Goal: Find contact information: Find contact information

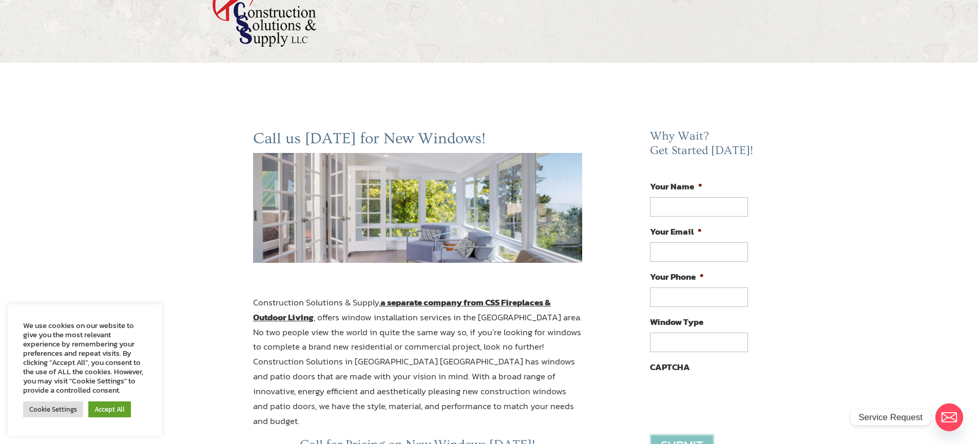
scroll to position [103, 0]
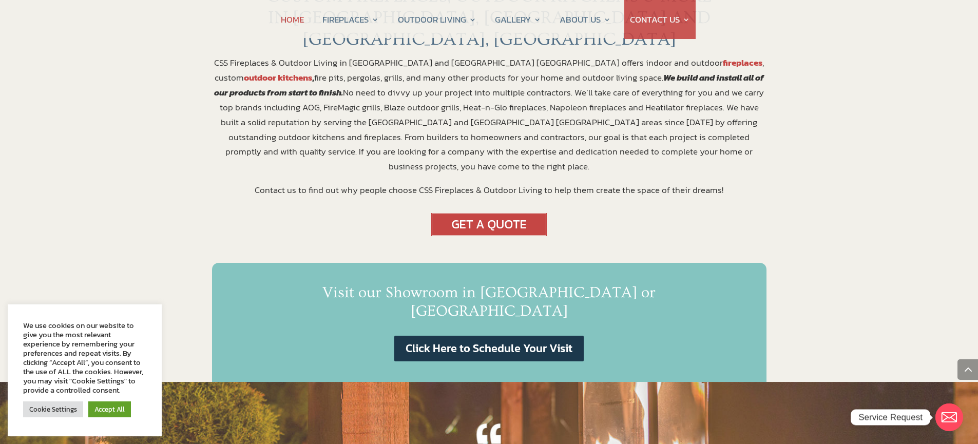
scroll to position [462, 0]
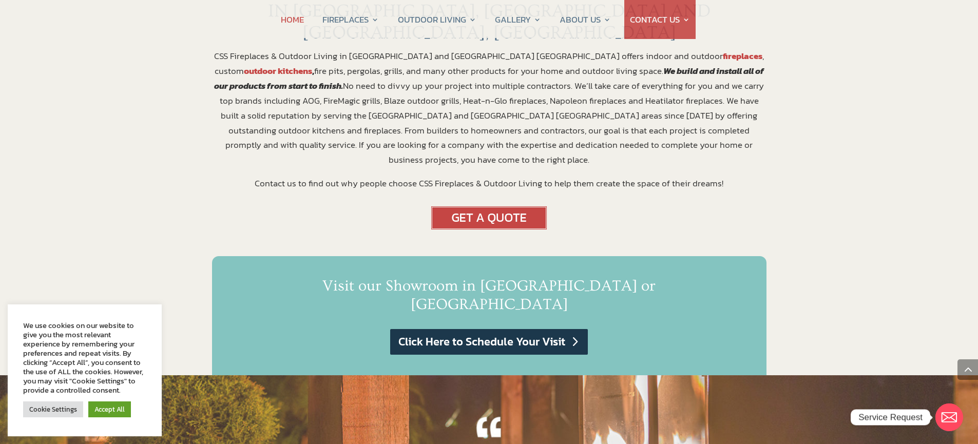
click at [497, 329] on link "Click Here to Schedule Your Visit" at bounding box center [488, 342] width 197 height 26
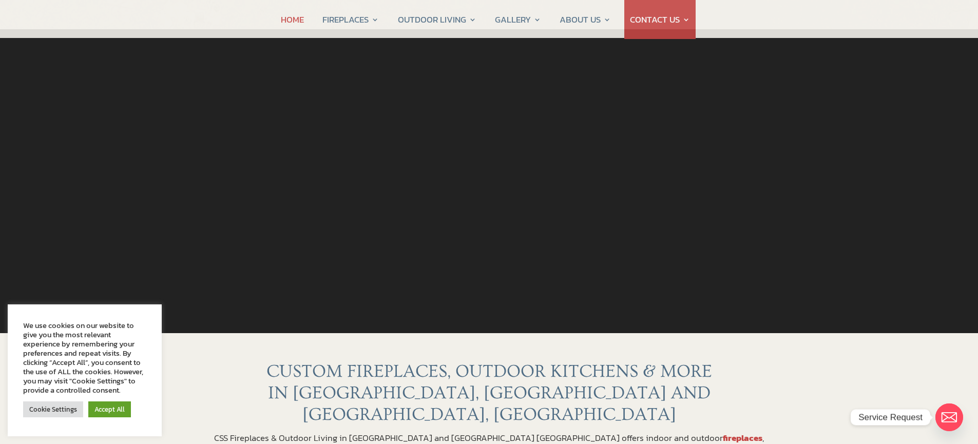
scroll to position [0, 0]
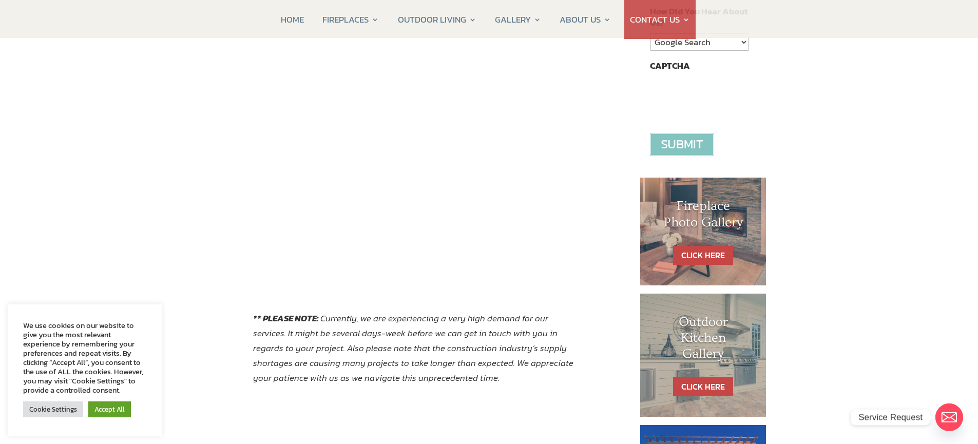
scroll to position [360, 0]
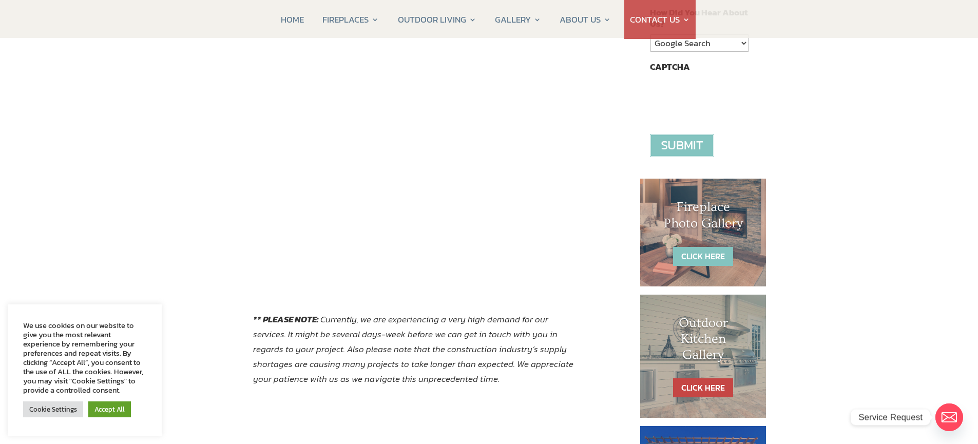
click at [695, 255] on link "CLICK HERE" at bounding box center [703, 256] width 60 height 19
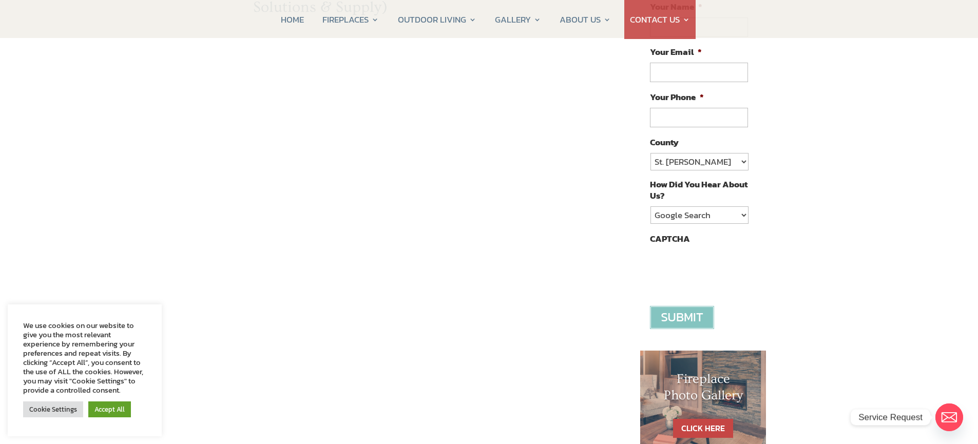
scroll to position [205, 0]
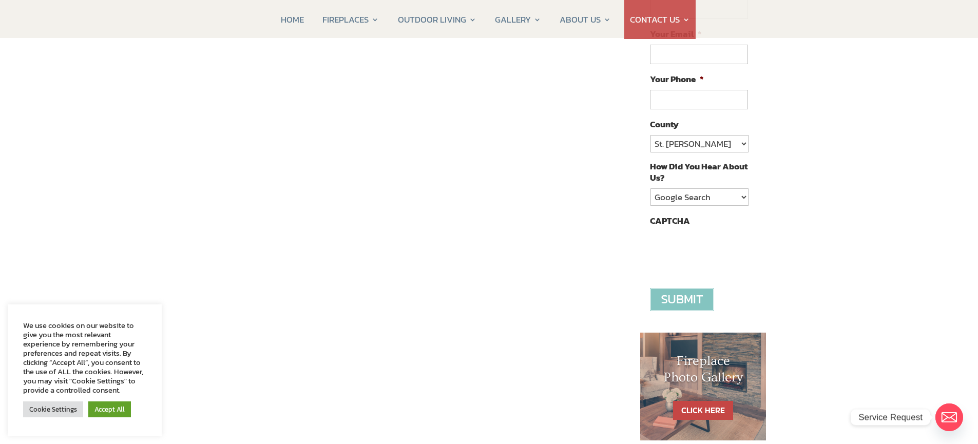
click at [227, 239] on div "Contact CSS Fireplaces & Outdoor Living (New company created by the owners of C…" at bounding box center [418, 261] width 412 height 636
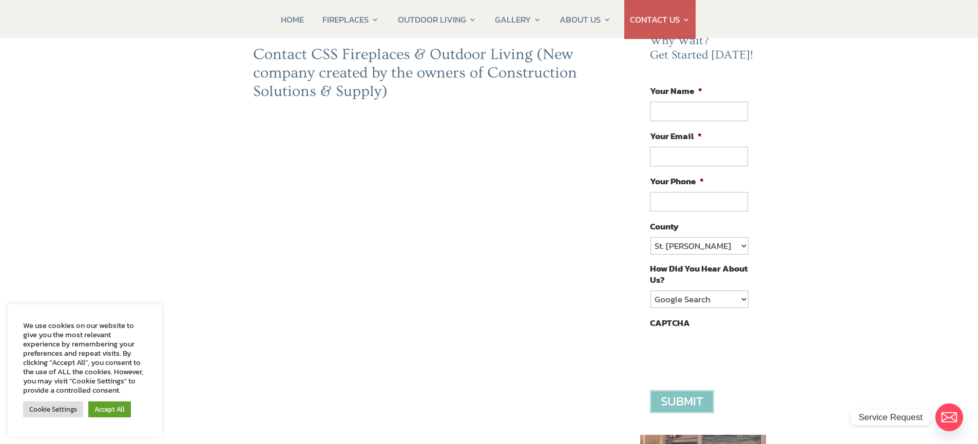
scroll to position [103, 0]
click at [225, 275] on div "Contact CSS Fireplaces & Outdoor Living (New company created by the owners of C…" at bounding box center [418, 364] width 412 height 636
click at [617, 382] on div "Contact CSS Fireplaces & Outdoor Living (New company created by the owners of C…" at bounding box center [418, 364] width 412 height 636
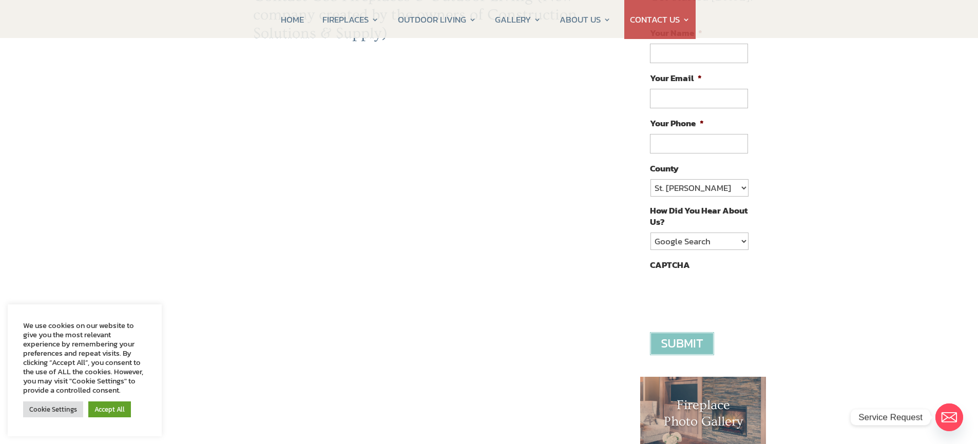
scroll to position [205, 0]
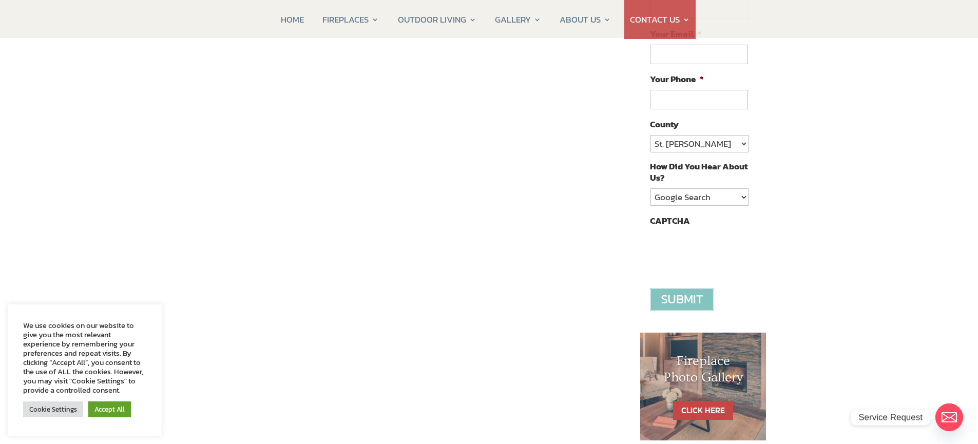
click at [243, 347] on div "Contact CSS Fireplaces & Outdoor Living (New company created by the owners of C…" at bounding box center [418, 261] width 412 height 636
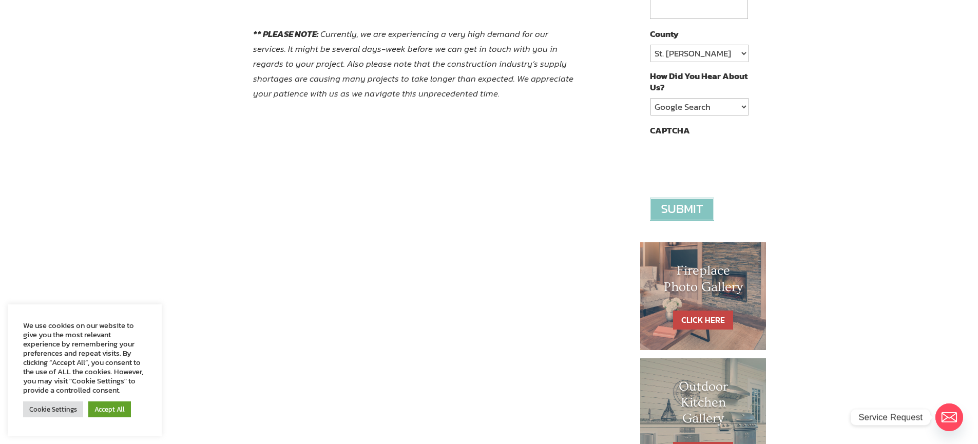
scroll to position [205, 0]
